Goal: Ask a question

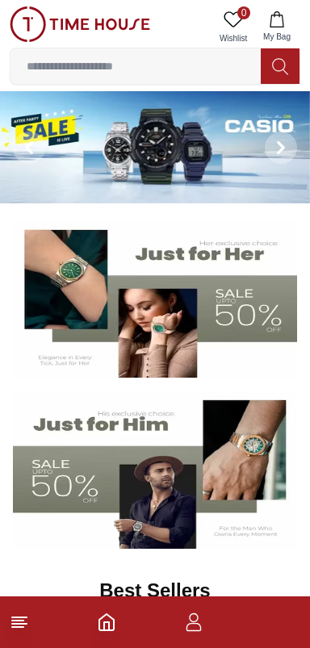
click at [22, 623] on icon at bounding box center [19, 621] width 19 height 19
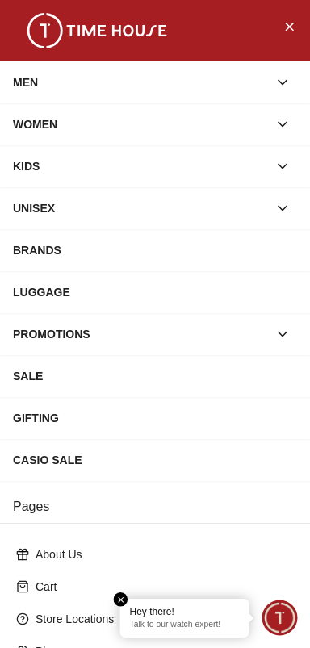
scroll to position [217, 0]
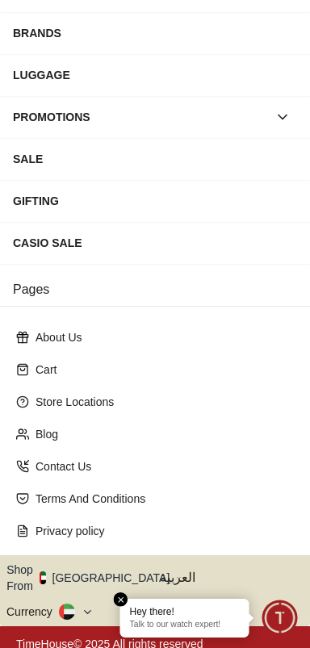
click at [212, 625] on p "Talk to our watch expert!" at bounding box center [185, 625] width 110 height 11
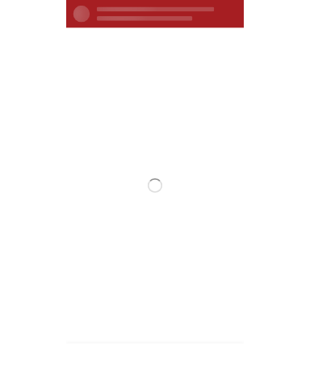
scroll to position [0, 0]
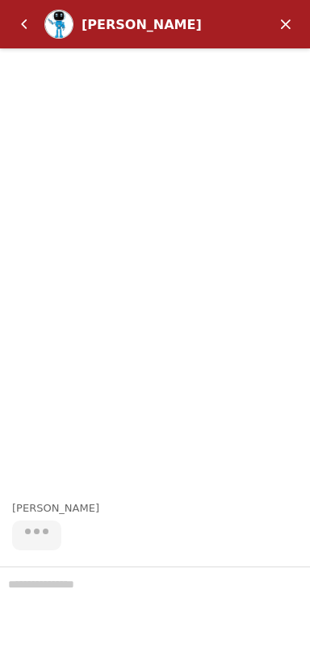
click at [174, 583] on div at bounding box center [155, 606] width 310 height 81
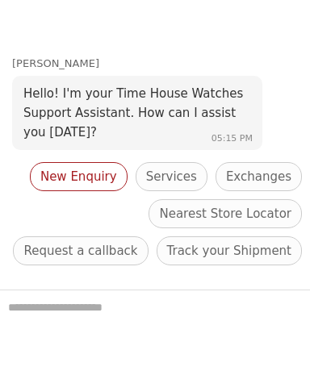
click at [116, 172] on span "New Enquiry" at bounding box center [78, 176] width 77 height 19
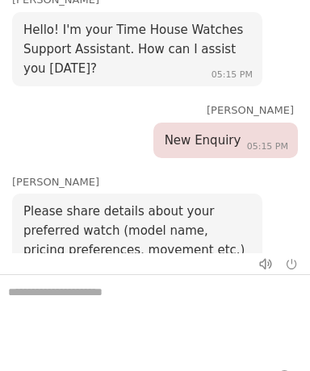
scroll to position [50, 0]
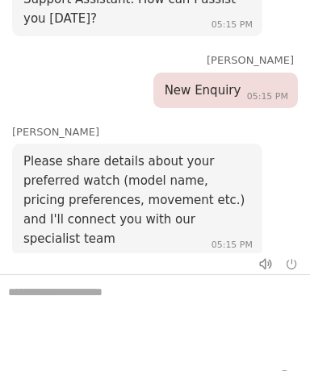
type textarea "*"
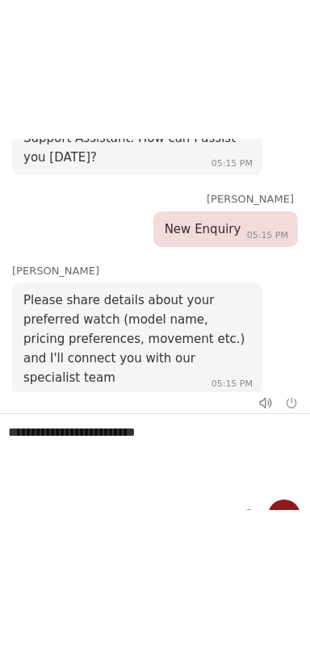
scroll to position [26, 0]
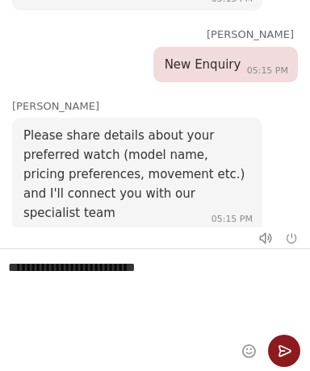
type textarea "**********"
click at [278, 342] on em "Send" at bounding box center [284, 351] width 32 height 32
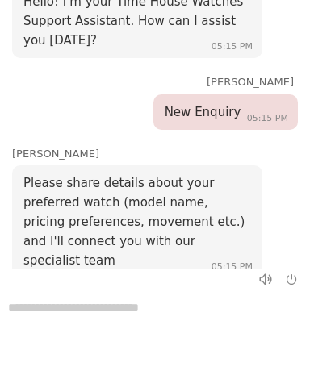
scroll to position [257, 0]
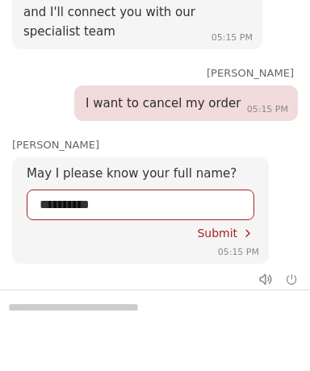
click at [233, 227] on span "Submit" at bounding box center [217, 233] width 40 height 13
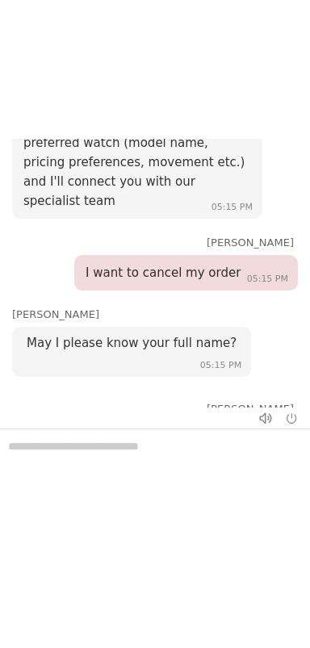
scroll to position [440, 0]
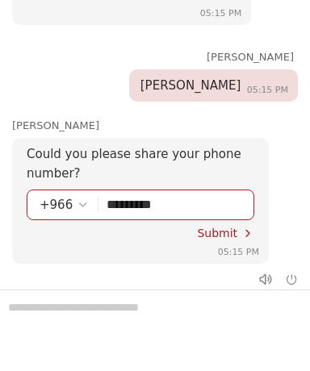
click at [233, 227] on span "Submit" at bounding box center [217, 233] width 40 height 13
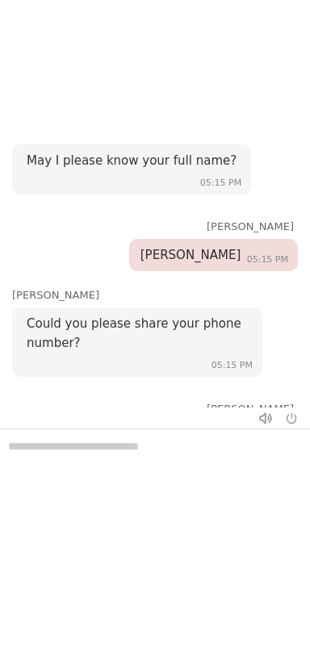
scroll to position [638, 0]
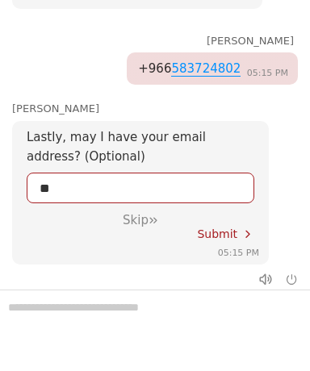
type input "**********"
click at [235, 228] on span "Submit" at bounding box center [217, 234] width 40 height 13
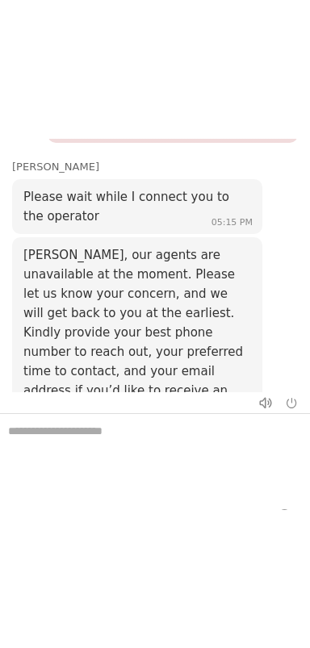
scroll to position [913, 0]
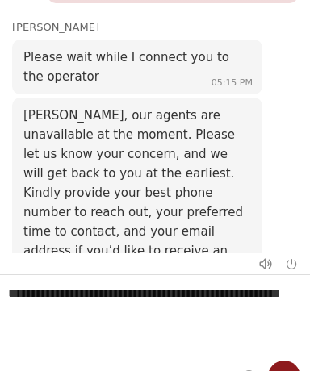
type textarea "**********"
click at [282, 370] on em "Send" at bounding box center [284, 377] width 32 height 32
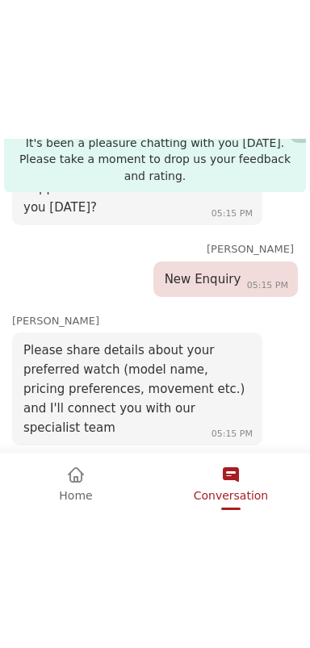
scroll to position [1068, 0]
